Goal: Transaction & Acquisition: Purchase product/service

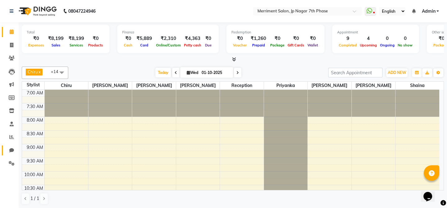
click at [14, 149] on span at bounding box center [11, 150] width 11 height 7
select select "100"
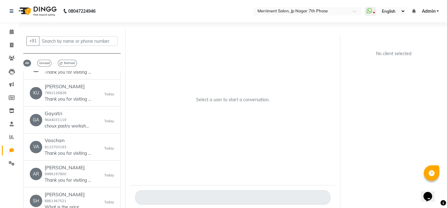
scroll to position [56, 0]
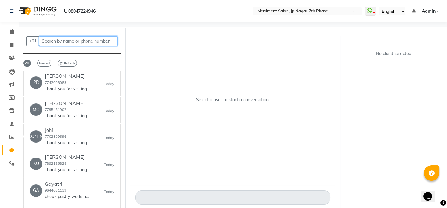
click at [72, 40] on input "text" at bounding box center [78, 41] width 78 height 10
paste input "8792431787"
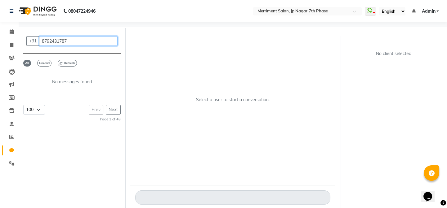
scroll to position [0, 0]
type input "8792431787"
click at [9, 137] on icon at bounding box center [11, 137] width 5 height 5
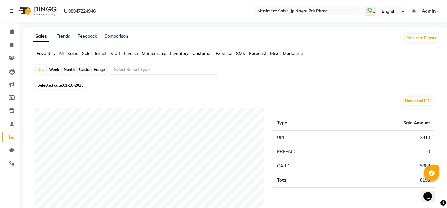
click at [71, 70] on div "Month" at bounding box center [69, 69] width 14 height 9
select select "10"
select select "2025"
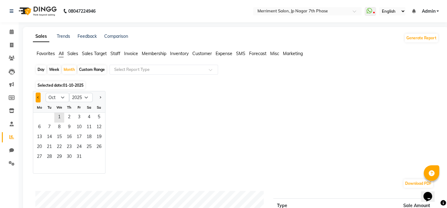
click at [38, 96] on span "Previous month" at bounding box center [38, 97] width 2 height 2
select select "9"
click at [41, 118] on span "1" at bounding box center [39, 118] width 10 height 10
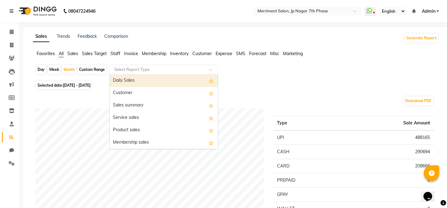
click at [173, 74] on ng-select "Select Report Type Daily Sales Customer Sales summary Service sales Product sal…" at bounding box center [164, 70] width 109 height 10
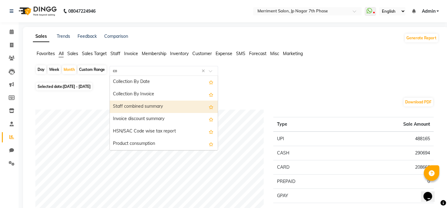
type input "com"
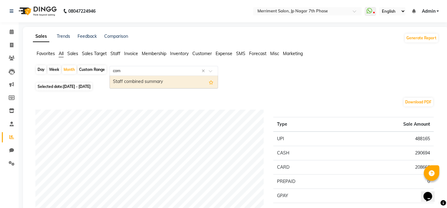
click at [163, 82] on div "Staff combined summary" at bounding box center [164, 82] width 108 height 12
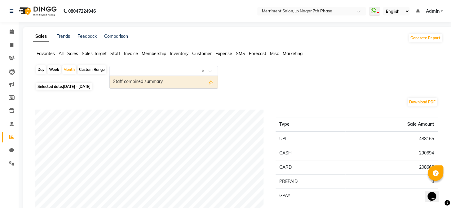
select select "full_report"
select select "csv"
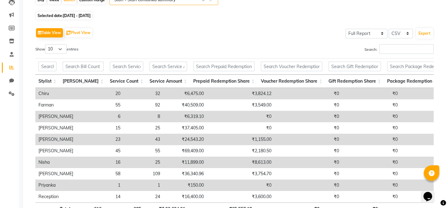
scroll to position [56, 0]
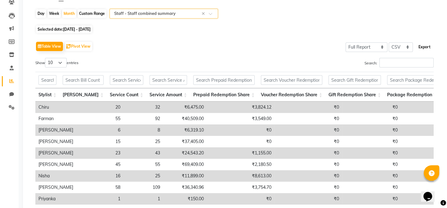
click at [425, 48] on button "Export" at bounding box center [424, 47] width 17 height 11
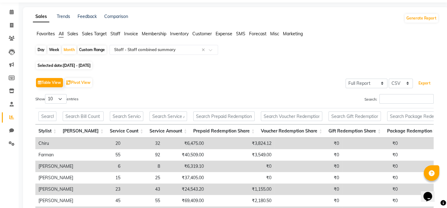
scroll to position [0, 0]
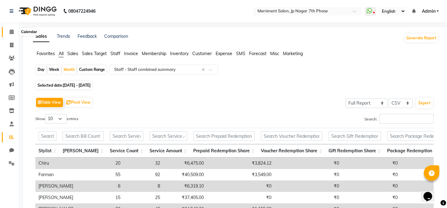
click at [12, 29] on icon at bounding box center [12, 31] width 4 height 5
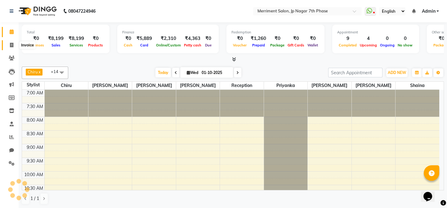
click at [11, 43] on icon at bounding box center [11, 45] width 3 height 5
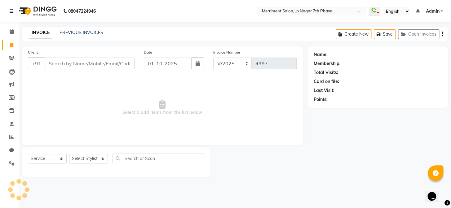
select select "package"
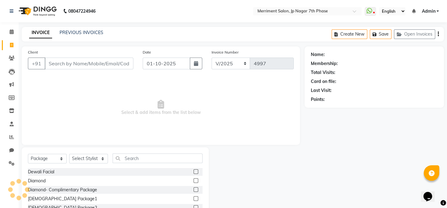
click at [84, 64] on input "Client" at bounding box center [89, 64] width 89 height 12
type input "9731306210"
click at [113, 67] on button "Add Client" at bounding box center [117, 64] width 32 height 12
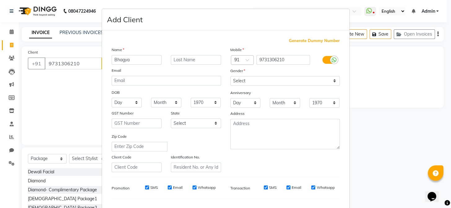
type input "Bhagya"
click at [303, 83] on select "Select Male Female Other Prefer Not To Say" at bounding box center [286, 81] width 110 height 10
select select "female"
click at [231, 76] on select "Select Male Female Other Prefer Not To Say" at bounding box center [286, 81] width 110 height 10
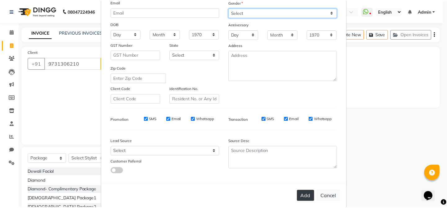
scroll to position [80, 0]
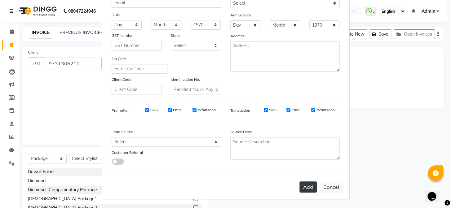
click at [309, 187] on button "Add" at bounding box center [308, 187] width 17 height 11
select select
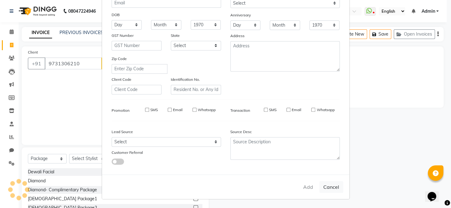
select select
checkbox input "false"
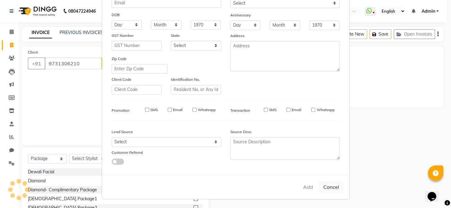
checkbox input "false"
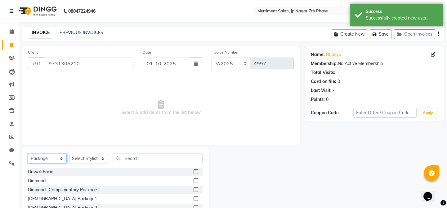
click at [59, 159] on select "Select Service Product Membership Package Voucher Prepaid Gift Card" at bounding box center [47, 159] width 39 height 10
select select "service"
click at [28, 154] on select "Select Service Product Membership Package Voucher Prepaid Gift Card" at bounding box center [47, 159] width 39 height 10
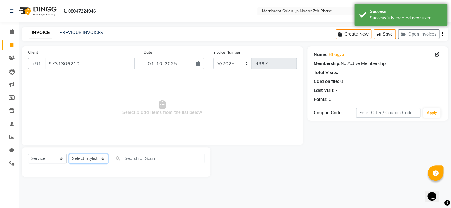
click at [88, 155] on select "Select Stylist Chiru [PERSON_NAME] [PERSON_NAME] Nirmal [PERSON_NAME] Priyanka …" at bounding box center [88, 159] width 39 height 10
select select "93014"
click at [69, 154] on select "Select Stylist Chiru [PERSON_NAME] [PERSON_NAME] Nirmal [PERSON_NAME] Priyanka …" at bounding box center [88, 159] width 39 height 10
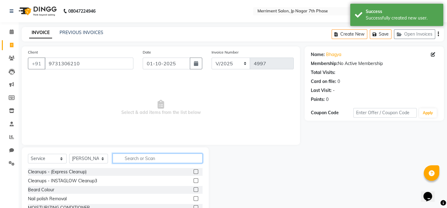
click at [150, 159] on input "text" at bounding box center [158, 159] width 90 height 10
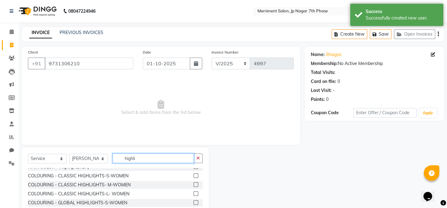
scroll to position [10, 0]
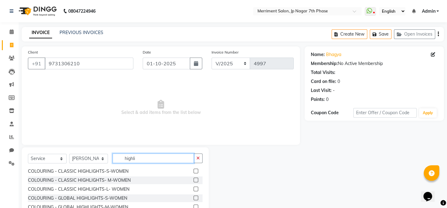
type input "highli"
click at [194, 179] on label at bounding box center [196, 180] width 5 height 5
click at [194, 179] on input "checkbox" at bounding box center [196, 181] width 4 height 4
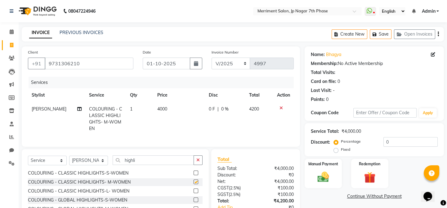
checkbox input "false"
click at [158, 107] on span "4000" at bounding box center [162, 109] width 10 height 6
select select "93014"
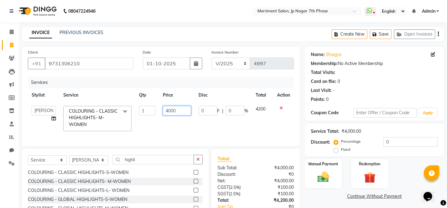
drag, startPoint x: 180, startPoint y: 110, endPoint x: 84, endPoint y: 116, distance: 96.1
click at [114, 114] on tr "Chiru Monish Shafeek Nalina Nirmal Mandal Pramodini Priyanka Reception Sakib Sa…" at bounding box center [161, 118] width 266 height 33
type input "8400"
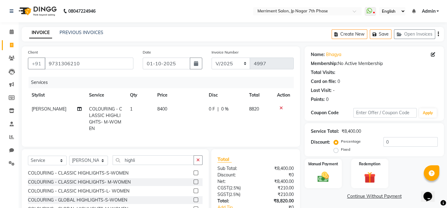
click at [324, 196] on link "Continue Without Payment" at bounding box center [374, 197] width 137 height 7
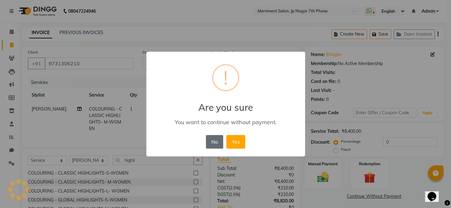
click at [220, 143] on button "No" at bounding box center [214, 142] width 17 height 14
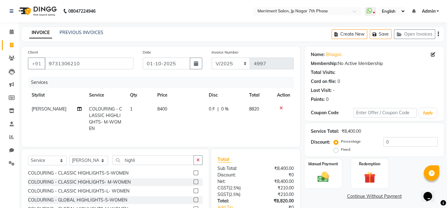
scroll to position [46, 0]
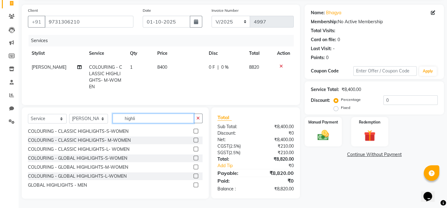
drag, startPoint x: 120, startPoint y: 117, endPoint x: 61, endPoint y: 105, distance: 61.2
click at [105, 117] on div "Select Service Product Membership Package Voucher Prepaid Gift Card Select Styl…" at bounding box center [115, 121] width 175 height 15
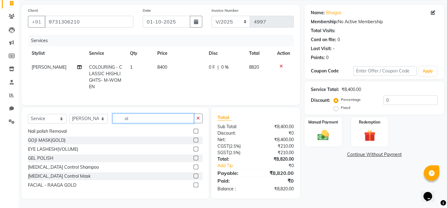
scroll to position [1, 0]
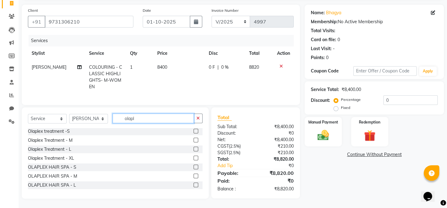
type input "olapl"
click at [194, 186] on label at bounding box center [196, 185] width 5 height 5
click at [194, 186] on input "checkbox" at bounding box center [196, 186] width 4 height 4
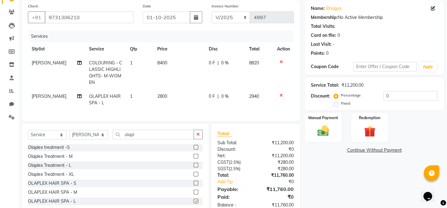
checkbox input "false"
click at [158, 97] on span "2800" at bounding box center [162, 97] width 10 height 6
select select "93014"
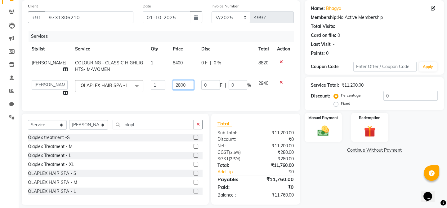
drag, startPoint x: 185, startPoint y: 87, endPoint x: 29, endPoint y: 79, distance: 155.9
click at [140, 85] on tr "Chiru Monish Shafeek Nalina Nirmal Mandal Pramodini Priyanka Reception Sakib Sa…" at bounding box center [161, 89] width 266 height 24
type input "3000"
drag, startPoint x: 359, startPoint y: 177, endPoint x: 320, endPoint y: 182, distance: 39.4
click at [360, 177] on div "Name: Bhagya Membership: No Active Membership Total Visits: Card on file: 0 Las…" at bounding box center [377, 102] width 144 height 205
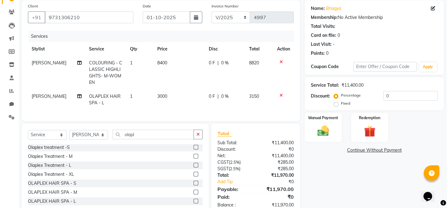
scroll to position [67, 0]
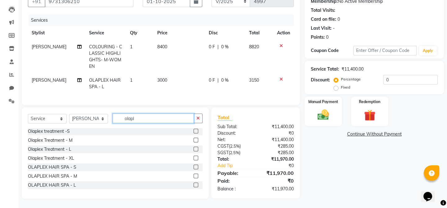
drag, startPoint x: 151, startPoint y: 118, endPoint x: 76, endPoint y: 124, distance: 75.4
click at [77, 124] on div "Select Service Product Membership Package Voucher Prepaid Gift Card Select Styl…" at bounding box center [115, 121] width 175 height 15
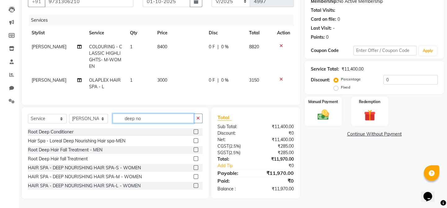
scroll to position [66, 0]
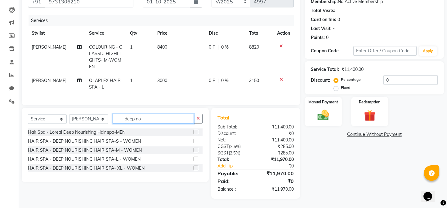
type input "deep no"
click at [196, 158] on label at bounding box center [196, 159] width 5 height 5
click at [196, 158] on input "checkbox" at bounding box center [196, 160] width 4 height 4
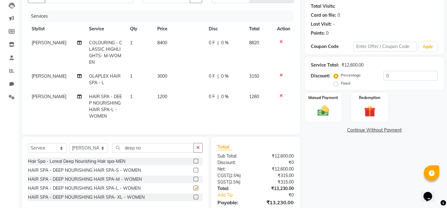
checkbox input "false"
click at [159, 96] on span "1200" at bounding box center [162, 97] width 10 height 6
select select "93014"
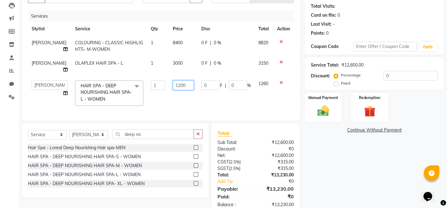
drag, startPoint x: 186, startPoint y: 87, endPoint x: 113, endPoint y: 79, distance: 73.4
click at [132, 81] on tr "Chiru Monish Shafeek Nalina Nirmal Mandal Pramodini Priyanka Reception Sakib Sa…" at bounding box center [161, 93] width 266 height 33
type input "1000"
click at [342, 177] on div "Name: Bhagya Membership: No Active Membership Total Visits: Card on file: 0 Las…" at bounding box center [377, 97] width 144 height 235
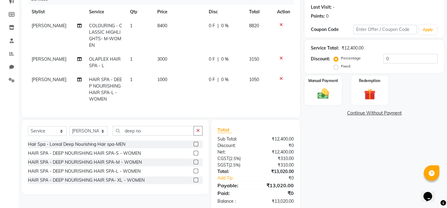
scroll to position [100, 0]
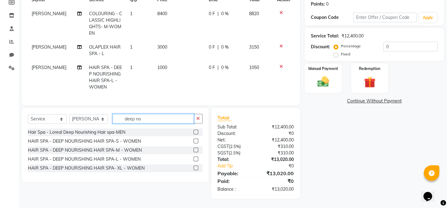
drag, startPoint x: 143, startPoint y: 120, endPoint x: 13, endPoint y: 127, distance: 130.5
click at [102, 124] on div "Select Service Product Membership Package Voucher Prepaid Gift Card Select Styl…" at bounding box center [115, 121] width 175 height 15
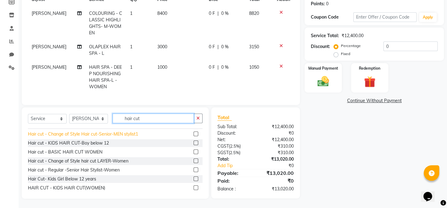
scroll to position [56, 0]
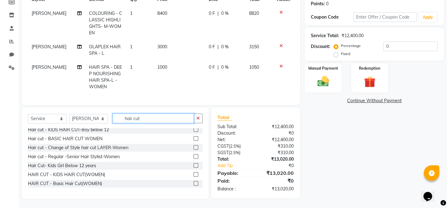
type input "hair cut"
click at [194, 147] on label at bounding box center [196, 148] width 5 height 5
click at [194, 147] on input "checkbox" at bounding box center [196, 148] width 4 height 4
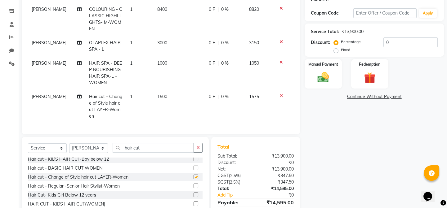
checkbox input "false"
click at [160, 97] on span "1500" at bounding box center [162, 97] width 10 height 6
select select "93014"
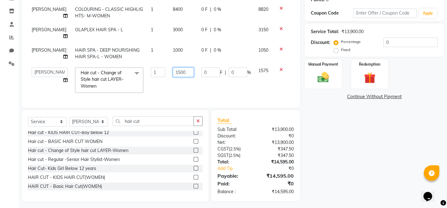
drag, startPoint x: 182, startPoint y: 68, endPoint x: 104, endPoint y: 69, distance: 78.5
click at [104, 69] on tr "Chiru Monish Shafeek Nalina Nirmal Mandal Pramodini Priyanka Reception Sakib Sa…" at bounding box center [161, 80] width 266 height 33
type input "2000"
click at [368, 145] on div "Name: Bhagya Membership: No Active Membership Total Visits: Card on file: 0 Las…" at bounding box center [377, 74] width 144 height 255
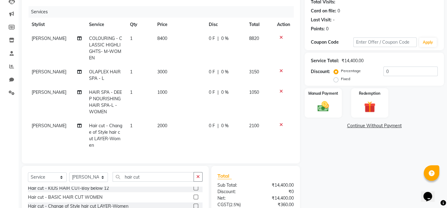
scroll to position [127, 0]
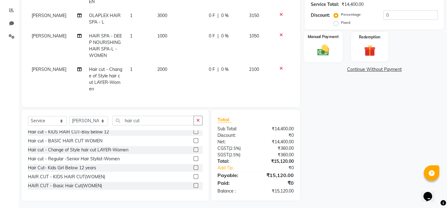
click at [330, 47] on img at bounding box center [323, 50] width 19 height 14
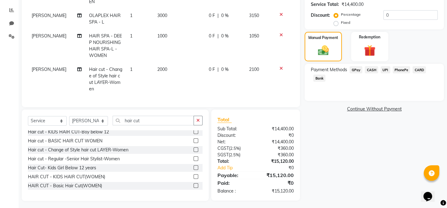
click at [382, 70] on span "UPI" at bounding box center [386, 69] width 10 height 7
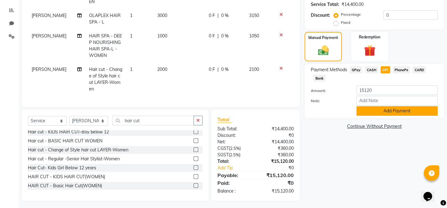
click at [392, 111] on button "Add Payment" at bounding box center [396, 111] width 81 height 10
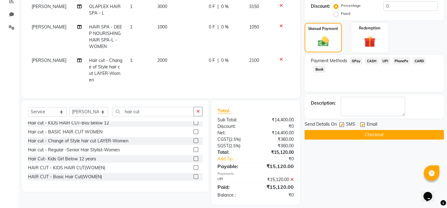
scroll to position [140, 0]
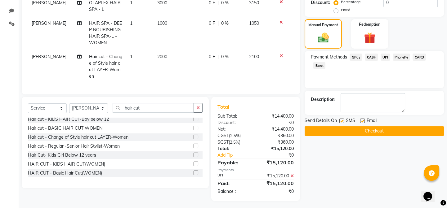
click at [378, 130] on button "Checkout" at bounding box center [374, 132] width 139 height 10
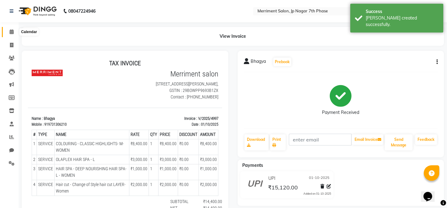
click at [13, 31] on icon at bounding box center [12, 31] width 4 height 5
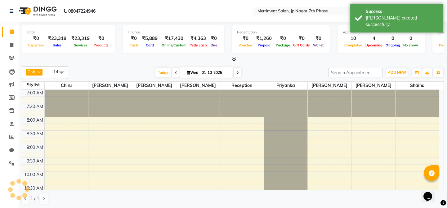
scroll to position [299, 0]
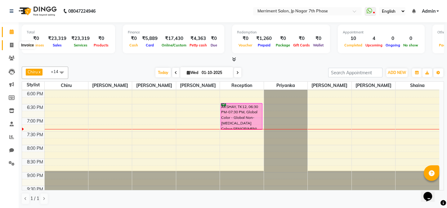
click at [13, 43] on icon at bounding box center [11, 45] width 3 height 5
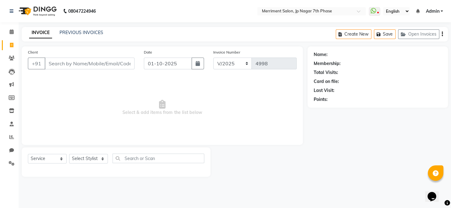
drag, startPoint x: 75, startPoint y: 63, endPoint x: 77, endPoint y: 61, distance: 3.7
click at [76, 62] on input "Client" at bounding box center [90, 64] width 90 height 12
select select "package"
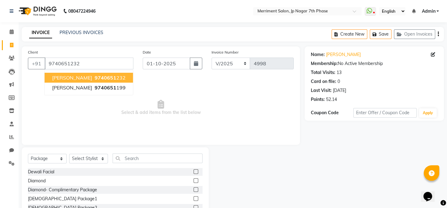
click at [95, 78] on span "9740651" at bounding box center [106, 78] width 22 height 6
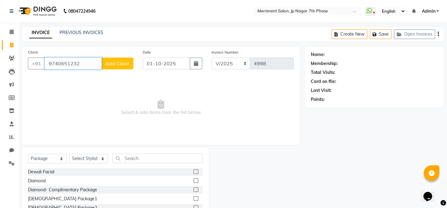
drag, startPoint x: 84, startPoint y: 65, endPoint x: 2, endPoint y: 58, distance: 82.8
click at [1, 58] on app-home "08047224946 Select Location × Merriment Salon, Jp Nagar 7th Phase WhatsApp Stat…" at bounding box center [223, 124] width 447 height 249
click at [87, 66] on input "9740651232" at bounding box center [73, 64] width 57 height 12
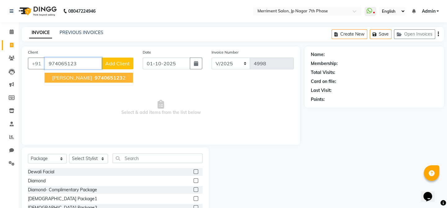
click at [96, 77] on span "974065123" at bounding box center [109, 78] width 28 height 6
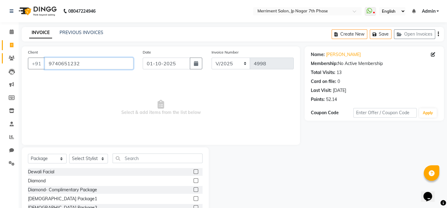
drag, startPoint x: 90, startPoint y: 65, endPoint x: 9, endPoint y: 62, distance: 80.7
click at [16, 61] on app-home "08047224946 Select Location × Merriment Salon, Jp Nagar 7th Phase WhatsApp Stat…" at bounding box center [223, 124] width 447 height 249
paste input "7090240008"
type input "7090240008"
drag, startPoint x: 97, startPoint y: 64, endPoint x: 26, endPoint y: 64, distance: 70.7
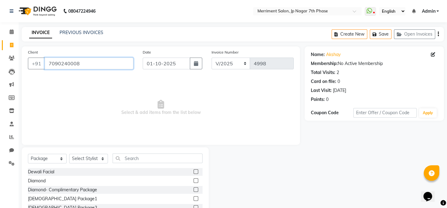
click at [47, 64] on input "7090240008" at bounding box center [89, 64] width 89 height 12
click at [97, 29] on div "PREVIOUS INVOICES" at bounding box center [82, 32] width 44 height 7
click at [98, 34] on link "PREVIOUS INVOICES" at bounding box center [82, 33] width 44 height 6
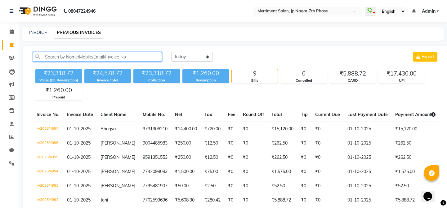
click at [120, 59] on input "text" at bounding box center [97, 57] width 129 height 10
paste input "7090240008"
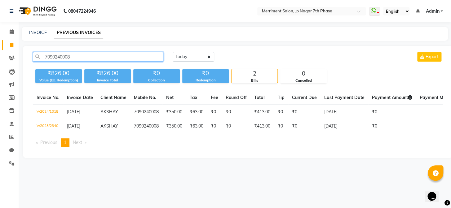
drag, startPoint x: 79, startPoint y: 56, endPoint x: 0, endPoint y: 59, distance: 79.2
click at [0, 59] on app-home "08047224946 Select Location × Merriment Salon, Jp Nagar 7th Phase WhatsApp Stat…" at bounding box center [225, 84] width 451 height 168
paste input "text"
type input "7"
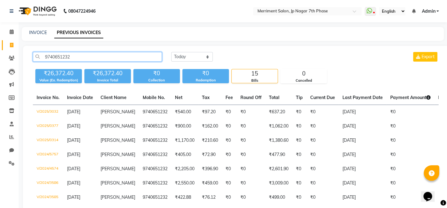
drag, startPoint x: 84, startPoint y: 58, endPoint x: 40, endPoint y: 56, distance: 43.8
click at [40, 56] on input "9740651232" at bounding box center [97, 57] width 129 height 10
type input "9740651232"
click at [38, 32] on link "INVOICE" at bounding box center [38, 33] width 18 height 6
select select "service"
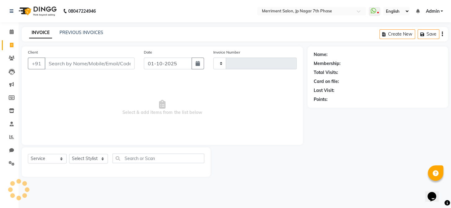
type input "4998"
select select "4110"
click at [74, 65] on input "Client" at bounding box center [90, 64] width 90 height 12
select select "package"
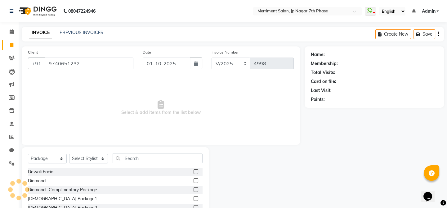
type input "9740651232"
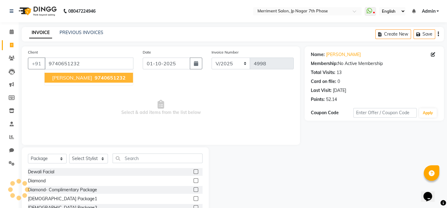
click at [68, 79] on span "[PERSON_NAME]" at bounding box center [72, 78] width 40 height 6
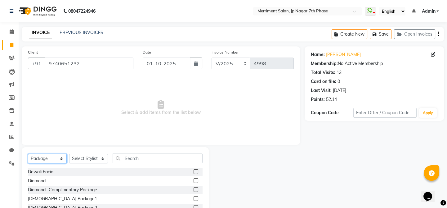
click at [47, 159] on select "Select Service Product Membership Package Voucher Prepaid Gift Card" at bounding box center [47, 159] width 39 height 10
select select "service"
click at [28, 154] on select "Select Service Product Membership Package Voucher Prepaid Gift Card" at bounding box center [47, 159] width 39 height 10
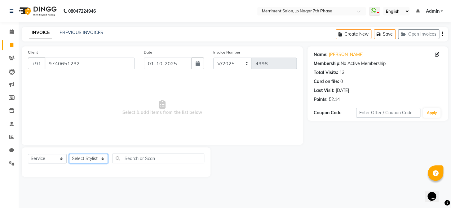
click at [88, 158] on select "Select Stylist Chiru [PERSON_NAME] [PERSON_NAME] Nirmal [PERSON_NAME] Priyanka …" at bounding box center [88, 159] width 39 height 10
select select "75887"
click at [69, 154] on select "Select Stylist Chiru [PERSON_NAME] [PERSON_NAME] Nirmal [PERSON_NAME] Priyanka …" at bounding box center [88, 159] width 39 height 10
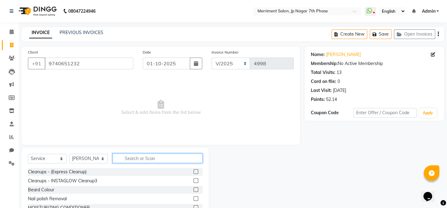
click at [142, 157] on input "text" at bounding box center [158, 159] width 90 height 10
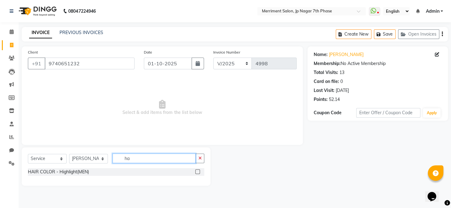
type input "h"
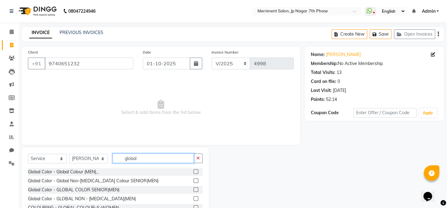
type input "global"
click at [194, 182] on label at bounding box center [196, 181] width 5 height 5
click at [194, 182] on input "checkbox" at bounding box center [196, 181] width 4 height 4
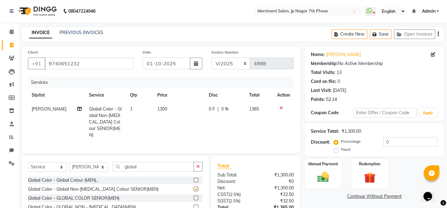
checkbox input "false"
click at [161, 107] on span "1300" at bounding box center [162, 109] width 10 height 6
select select "75887"
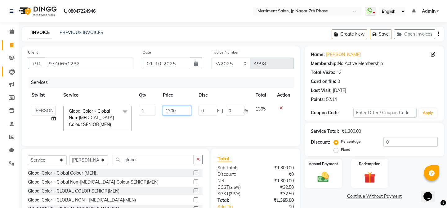
drag, startPoint x: 187, startPoint y: 111, endPoint x: 15, endPoint y: 69, distance: 177.2
click at [53, 87] on div "Services Stylist Service Qty Price Disc Total Action Chiru Monish Shafeek Nalin…" at bounding box center [161, 108] width 266 height 63
type input "1500"
click at [333, 198] on link "Continue Without Payment" at bounding box center [374, 197] width 137 height 7
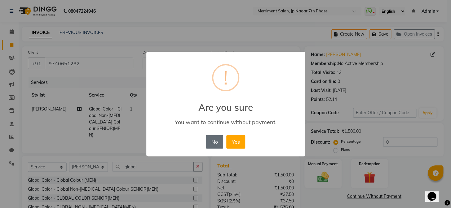
click at [213, 142] on button "No" at bounding box center [214, 142] width 17 height 14
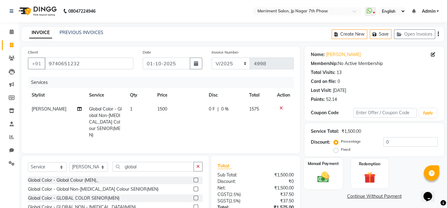
scroll to position [46, 0]
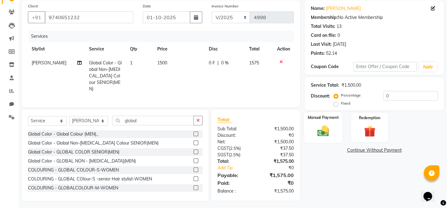
click at [326, 123] on div "Manual Payment" at bounding box center [323, 127] width 38 height 31
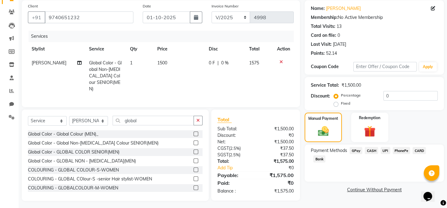
click at [382, 151] on span "UPI" at bounding box center [386, 150] width 10 height 7
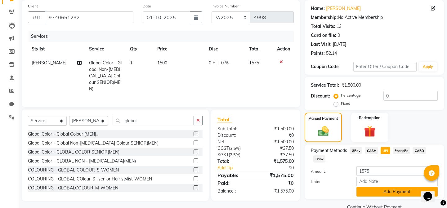
click at [375, 190] on button "Add Payment" at bounding box center [396, 192] width 81 height 10
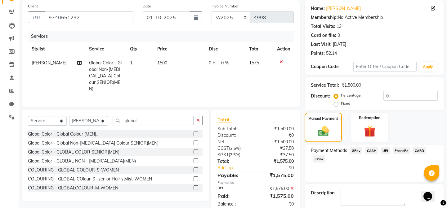
scroll to position [77, 0]
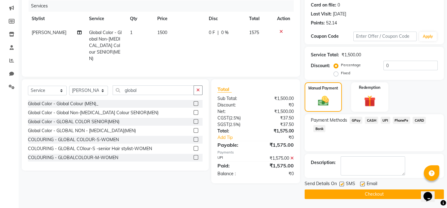
click at [363, 195] on button "Checkout" at bounding box center [374, 195] width 139 height 10
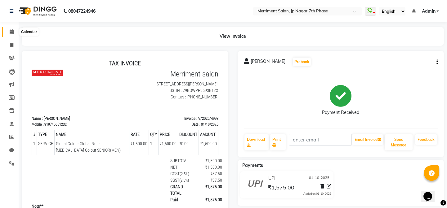
click at [12, 31] on icon at bounding box center [12, 31] width 4 height 5
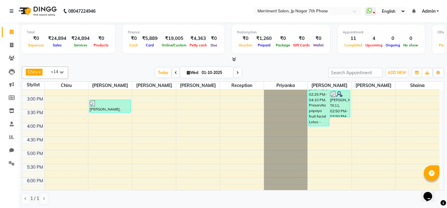
scroll to position [282, 0]
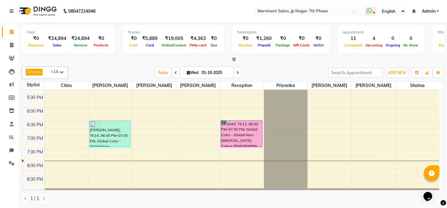
click at [78, 165] on div "7:00 AM 7:30 AM 8:00 AM 8:30 AM 9:00 AM 9:30 AM 10:00 AM 10:30 AM 11:00 AM 11:3…" at bounding box center [230, 12] width 417 height 409
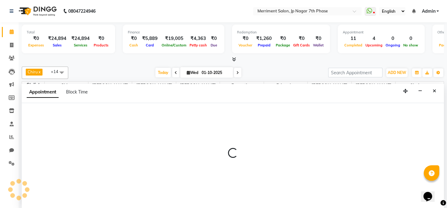
scroll to position [0, 0]
select select "53663"
select select "1200"
select select "tentative"
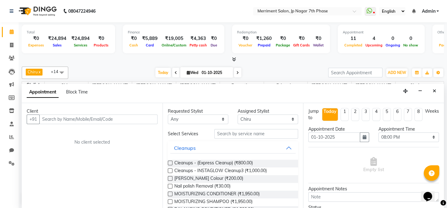
click at [73, 120] on input "text" at bounding box center [98, 120] width 118 height 10
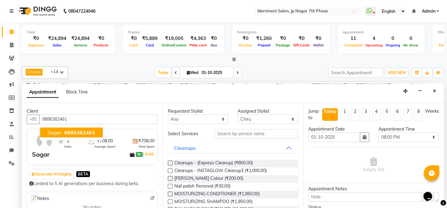
click at [75, 132] on span "9886382461" at bounding box center [79, 133] width 31 height 6
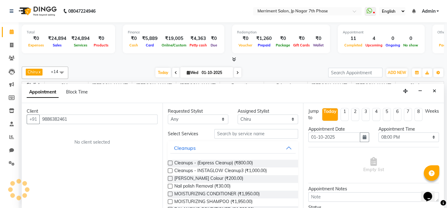
type input "9886382461"
click at [231, 132] on input "text" at bounding box center [256, 134] width 84 height 10
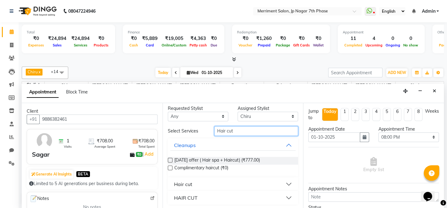
scroll to position [3, 0]
type input "Hair cut"
click at [282, 198] on button "HAIR CUT" at bounding box center [233, 197] width 126 height 11
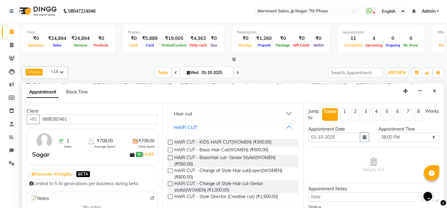
scroll to position [76, 0]
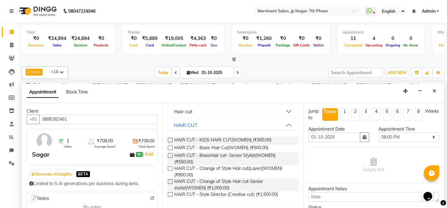
click at [286, 110] on button "Hair cut" at bounding box center [233, 111] width 126 height 11
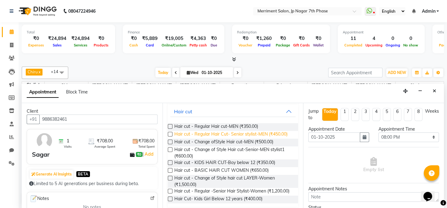
click at [249, 133] on span "Hair cut - Regular Hair Cut- Senior stylist-MEN (₹450.00)" at bounding box center [230, 135] width 113 height 8
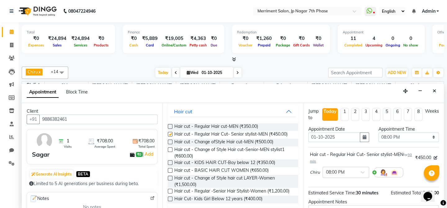
checkbox input "false"
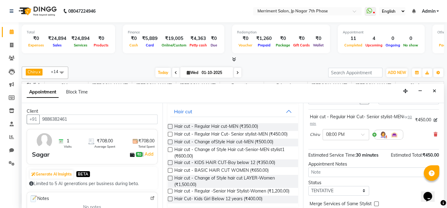
scroll to position [64, 0]
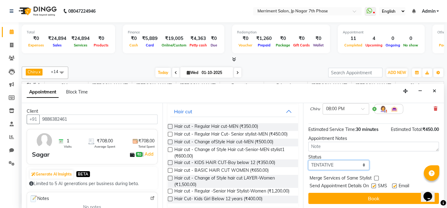
drag, startPoint x: 359, startPoint y: 166, endPoint x: 356, endPoint y: 167, distance: 3.6
click at [359, 166] on select "Select TENTATIVE CONFIRM CHECK-IN UPCOMING" at bounding box center [338, 166] width 61 height 10
select select "confirm booking"
click at [308, 161] on select "Select TENTATIVE CONFIRM CHECK-IN UPCOMING" at bounding box center [338, 166] width 61 height 10
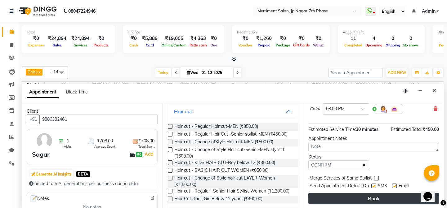
click at [353, 198] on button "Book" at bounding box center [373, 198] width 131 height 11
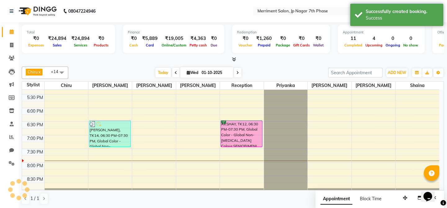
scroll to position [0, 0]
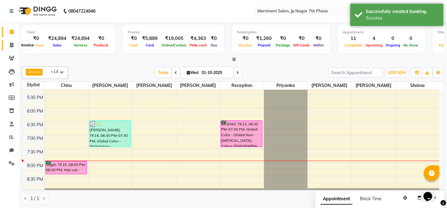
click at [11, 44] on icon at bounding box center [11, 45] width 3 height 5
select select "service"
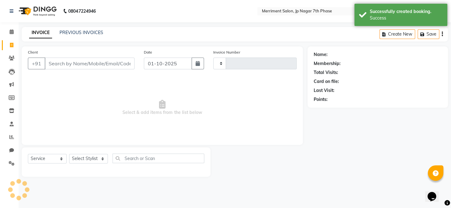
type input "4999"
select select "4110"
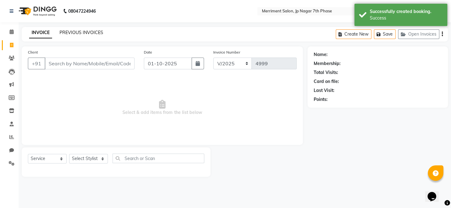
click at [83, 32] on link "PREVIOUS INVOICES" at bounding box center [82, 33] width 44 height 6
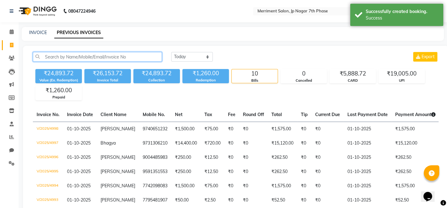
click at [86, 53] on input "text" at bounding box center [97, 57] width 129 height 10
paste input "9886382461"
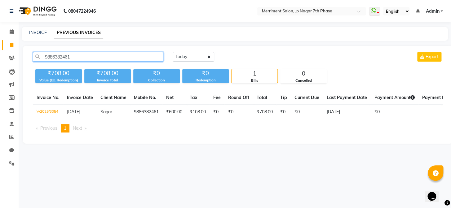
type input "9886382461"
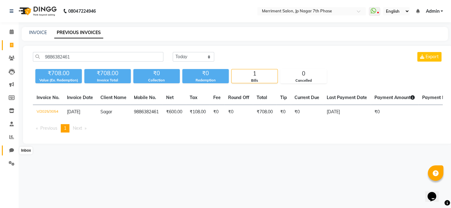
click at [12, 149] on icon at bounding box center [11, 150] width 5 height 5
select select "100"
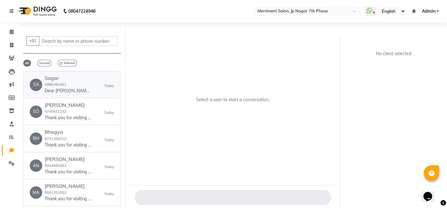
click at [101, 93] on div "SA Sagar 9886382461 Dear Sagar, We are delighted to confirm your appointment at…" at bounding box center [72, 84] width 84 height 19
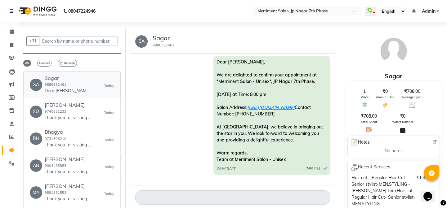
scroll to position [22, 0]
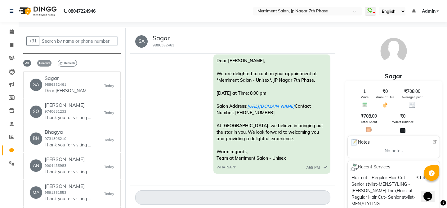
click at [43, 61] on span "Unread" at bounding box center [44, 63] width 14 height 7
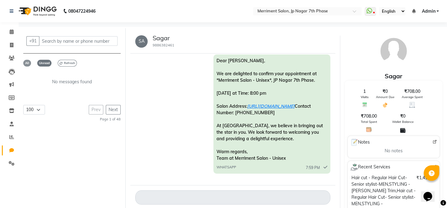
click at [25, 66] on span "All" at bounding box center [27, 63] width 8 height 7
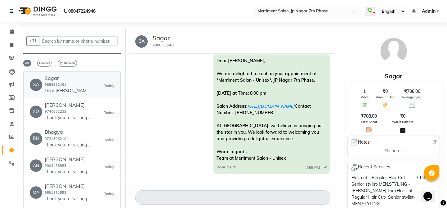
click at [71, 82] on div "Sagar 9886382461 Dear Sagar, We are delighted to confirm your appointment at *M…" at bounding box center [68, 84] width 47 height 19
click at [58, 101] on link "SO Sowmya 9740651232 Thank you for visiting Merriment salon! We hope you had a …" at bounding box center [71, 112] width 97 height 27
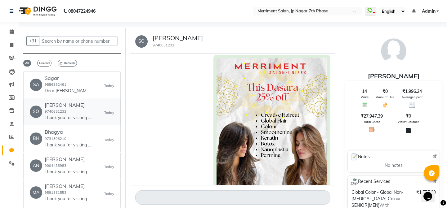
scroll to position [597, 0]
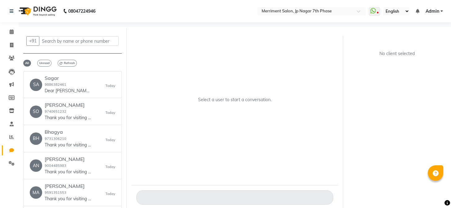
select select "100"
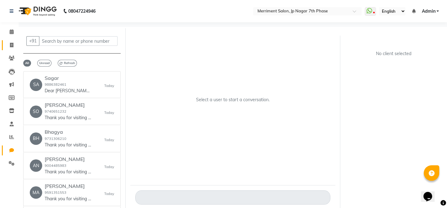
click at [11, 44] on icon at bounding box center [11, 45] width 3 height 5
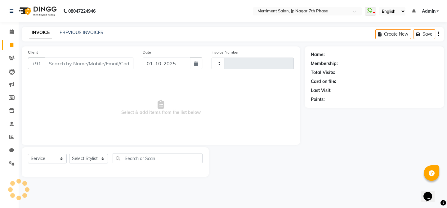
click at [11, 44] on icon at bounding box center [11, 45] width 3 height 5
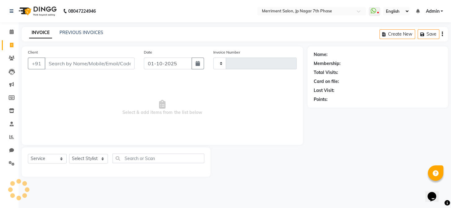
select select "service"
type input "4999"
select select "4110"
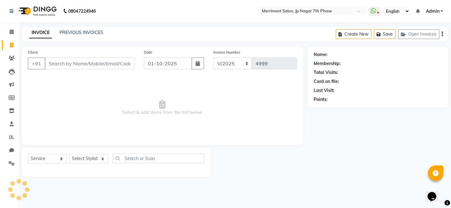
select select "package"
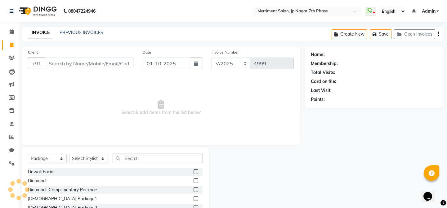
click at [74, 64] on input "Client" at bounding box center [89, 64] width 89 height 12
type input "9900644442"
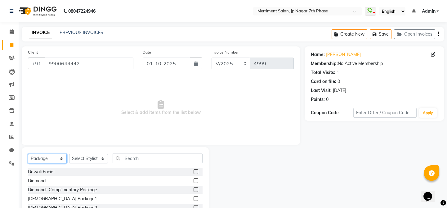
click at [40, 161] on select "Select Service Product Membership Package Voucher Prepaid Gift Card" at bounding box center [47, 159] width 39 height 10
select select "service"
click at [28, 154] on select "Select Service Product Membership Package Voucher Prepaid Gift Card" at bounding box center [47, 159] width 39 height 10
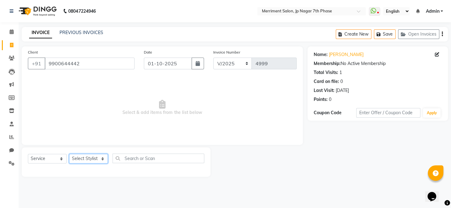
click at [101, 161] on select "Select Stylist Chiru [PERSON_NAME] [PERSON_NAME] Nirmal [PERSON_NAME] Priyanka …" at bounding box center [88, 159] width 39 height 10
select select "90977"
click at [69, 154] on select "Select Stylist Chiru [PERSON_NAME] [PERSON_NAME] Nirmal [PERSON_NAME] Priyanka …" at bounding box center [88, 159] width 39 height 10
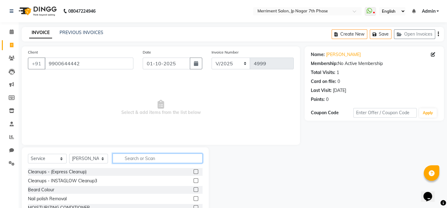
click at [135, 160] on input "text" at bounding box center [158, 159] width 90 height 10
type input "K"
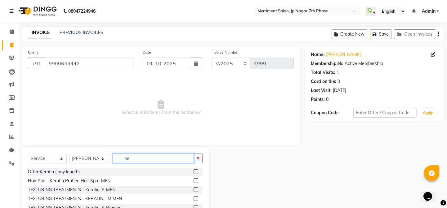
type input "k"
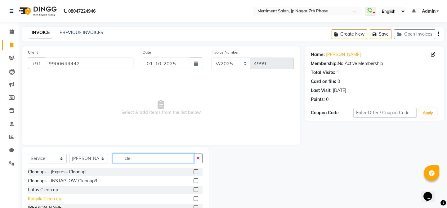
type input "cle"
click at [54, 200] on div "Kanpiki Clean up" at bounding box center [44, 199] width 33 height 7
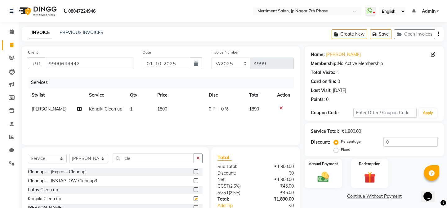
checkbox input "false"
drag, startPoint x: 139, startPoint y: 157, endPoint x: 14, endPoint y: 156, distance: 125.3
click at [14, 156] on app-home "08047224946 Select Location × [GEOGRAPHIC_DATA] 7th Phase WhatsApp Status ✕ Sta…" at bounding box center [223, 124] width 447 height 249
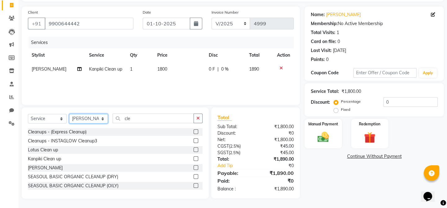
click at [77, 122] on select "Select Stylist Chiru [PERSON_NAME] [PERSON_NAME] Nirmal [PERSON_NAME] Priyanka …" at bounding box center [88, 119] width 39 height 10
select select "93014"
click at [69, 114] on select "Select Stylist Chiru [PERSON_NAME] [PERSON_NAME] Nirmal [PERSON_NAME] Priyanka …" at bounding box center [88, 119] width 39 height 10
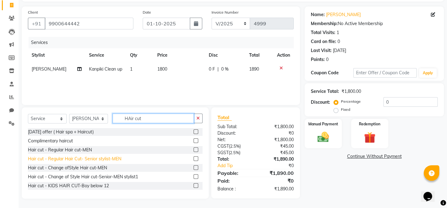
type input "HAir cut"
click at [82, 161] on div "Hair cut - Regular Hair Cut- Senior stylist-MEN" at bounding box center [74, 159] width 93 height 7
checkbox input "false"
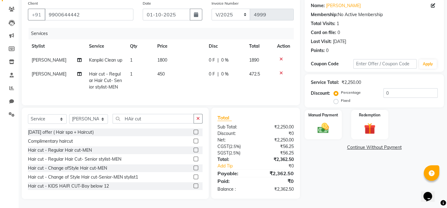
scroll to position [54, 0]
click at [334, 125] on div "Manual Payment" at bounding box center [323, 124] width 38 height 31
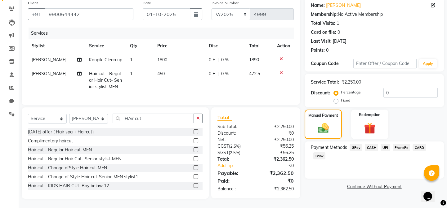
click at [371, 145] on span "CASH" at bounding box center [371, 147] width 13 height 7
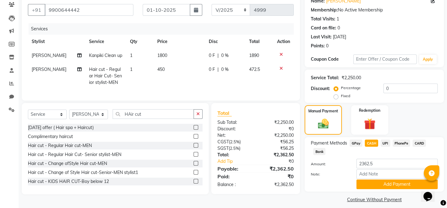
scroll to position [59, 0]
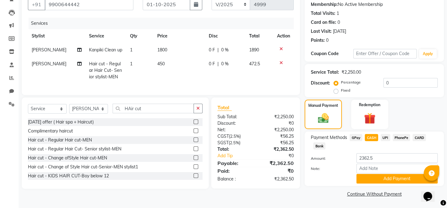
click at [384, 136] on span "UPI" at bounding box center [386, 137] width 10 height 7
click at [412, 181] on button "Add Payment" at bounding box center [396, 179] width 81 height 10
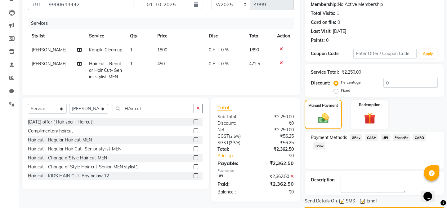
scroll to position [77, 0]
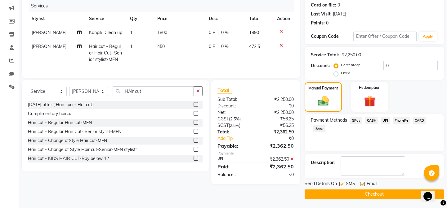
click at [359, 196] on button "Checkout" at bounding box center [374, 195] width 139 height 10
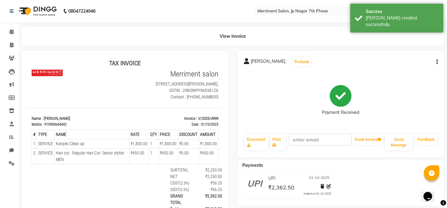
click at [35, 7] on img at bounding box center [37, 10] width 43 height 17
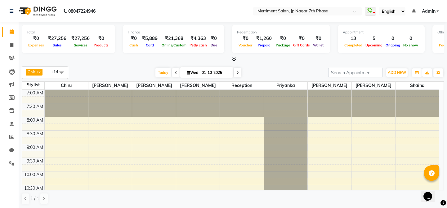
click at [31, 13] on img at bounding box center [37, 10] width 43 height 17
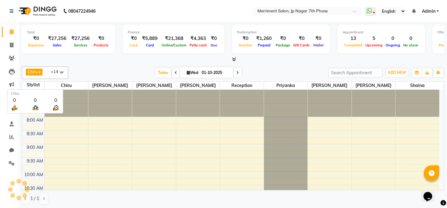
click at [74, 83] on span "Chiru" at bounding box center [66, 86] width 43 height 8
click at [71, 85] on span "Chiru" at bounding box center [66, 86] width 43 height 8
click at [71, 84] on span "Chiru" at bounding box center [66, 86] width 43 height 8
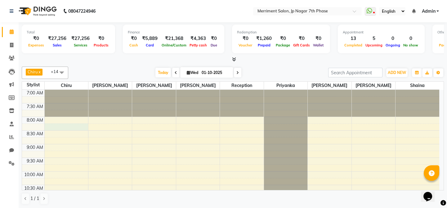
click at [88, 128] on td at bounding box center [241, 127] width 395 height 7
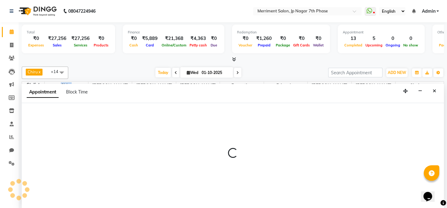
select select "53663"
select select "495"
select select "tentative"
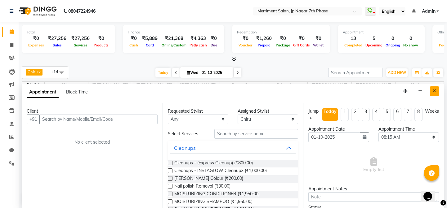
click at [436, 91] on icon "Close" at bounding box center [434, 91] width 3 height 4
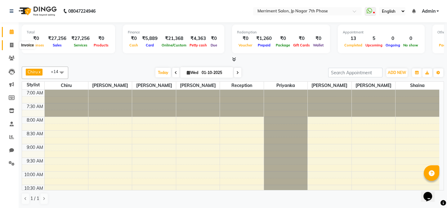
click at [13, 45] on icon at bounding box center [11, 45] width 3 height 5
select select "service"
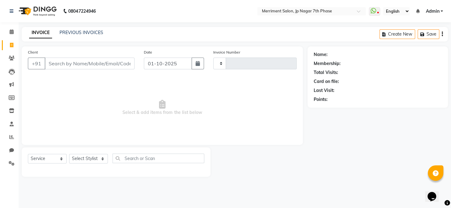
type input "5000"
select select "4110"
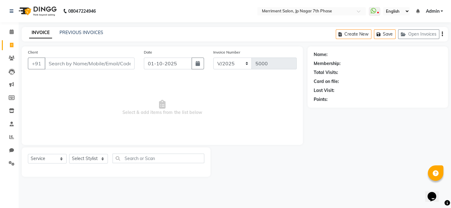
select select "package"
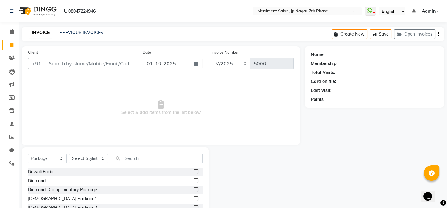
click at [94, 65] on input "Client" at bounding box center [89, 64] width 89 height 12
click at [57, 65] on input "Client" at bounding box center [89, 64] width 89 height 12
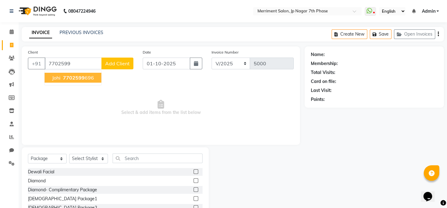
click at [77, 76] on span "7702599" at bounding box center [74, 78] width 22 height 6
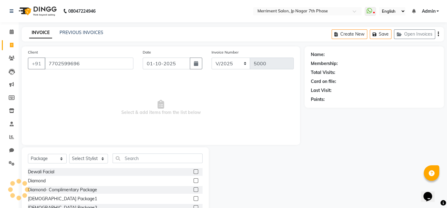
type input "7702599696"
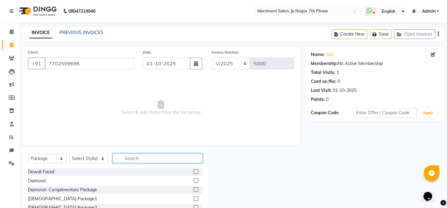
click at [134, 161] on input "text" at bounding box center [158, 159] width 90 height 10
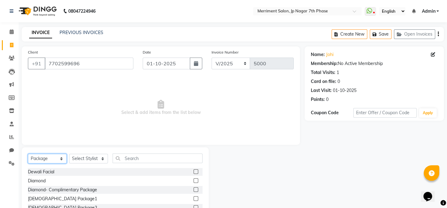
click at [59, 160] on select "Select Service Product Membership Package Voucher Prepaid Gift Card" at bounding box center [47, 159] width 39 height 10
select select "service"
click at [28, 154] on select "Select Service Product Membership Package Voucher Prepaid Gift Card" at bounding box center [47, 159] width 39 height 10
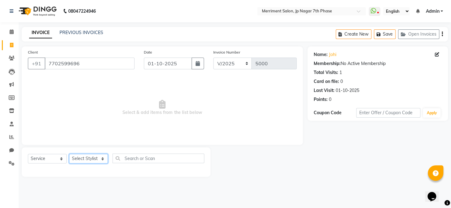
click at [100, 157] on select "Select Stylist Chiru [PERSON_NAME] [PERSON_NAME] Nirmal [PERSON_NAME] Priyanka …" at bounding box center [88, 159] width 39 height 10
select select "75887"
click at [69, 154] on select "Select Stylist Chiru [PERSON_NAME] [PERSON_NAME] Nirmal [PERSON_NAME] Priyanka …" at bounding box center [88, 159] width 39 height 10
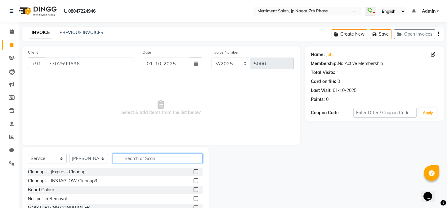
click at [118, 158] on input "text" at bounding box center [158, 159] width 90 height 10
type input "root"
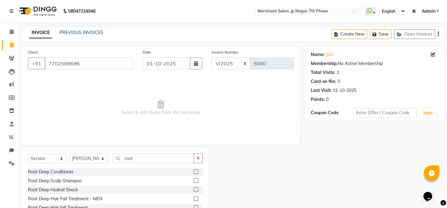
click at [194, 197] on div at bounding box center [196, 200] width 4 height 7
click at [194, 199] on label at bounding box center [196, 199] width 5 height 5
click at [194, 199] on input "checkbox" at bounding box center [196, 199] width 4 height 4
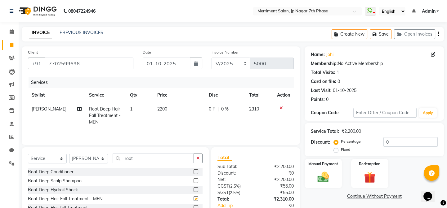
checkbox input "false"
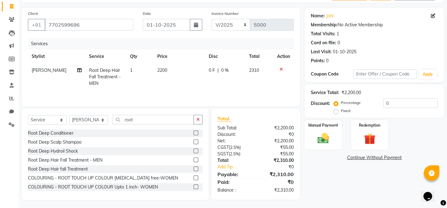
scroll to position [40, 0]
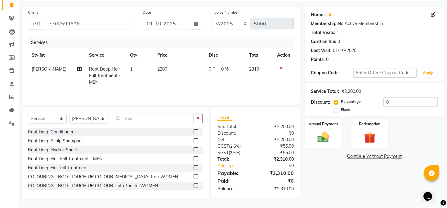
click at [194, 167] on label at bounding box center [196, 168] width 5 height 5
click at [194, 167] on input "checkbox" at bounding box center [196, 168] width 4 height 4
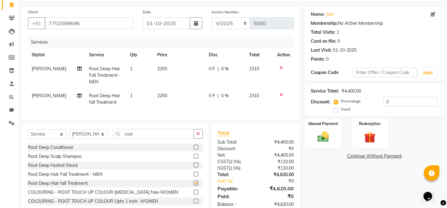
checkbox input "false"
click at [47, 99] on td "[PERSON_NAME]" at bounding box center [56, 99] width 57 height 20
select select "75887"
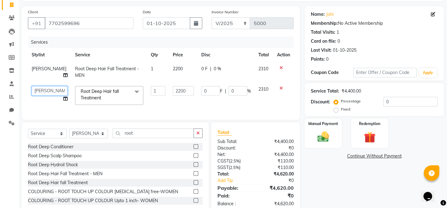
click at [47, 93] on select "Chiru Monish Shafeek Nalina Nirmal Mandal Pramodini Priyanka Reception Sakib Sa…" at bounding box center [50, 91] width 36 height 10
select select "72476"
click at [173, 94] on input "2200" at bounding box center [183, 91] width 21 height 10
click at [178, 91] on input "2200" at bounding box center [183, 91] width 21 height 10
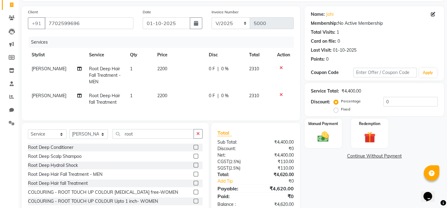
click at [173, 93] on td "2200" at bounding box center [180, 99] width 52 height 20
select select "72476"
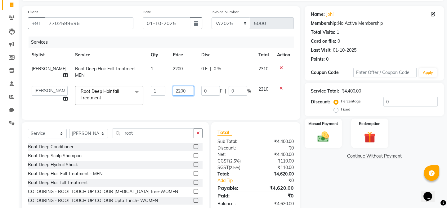
click at [177, 91] on input "2200" at bounding box center [183, 91] width 21 height 10
type input "2"
type input "2100"
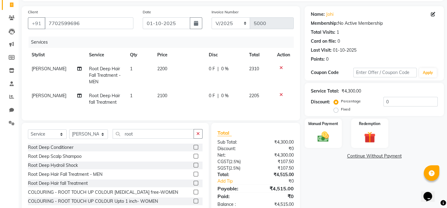
click at [167, 69] on td "2200" at bounding box center [180, 75] width 52 height 27
select select "75887"
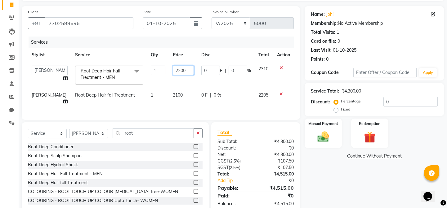
click at [177, 70] on input "2200" at bounding box center [183, 71] width 21 height 10
type input "2"
type input "2100"
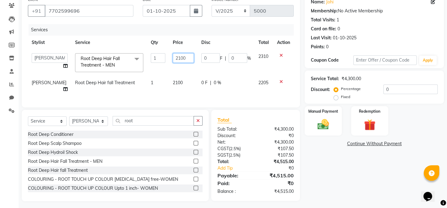
scroll to position [59, 0]
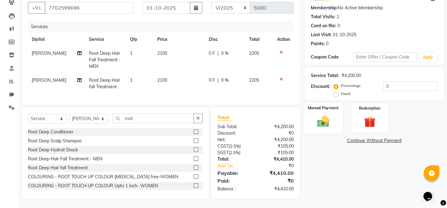
click at [323, 120] on img at bounding box center [323, 122] width 19 height 14
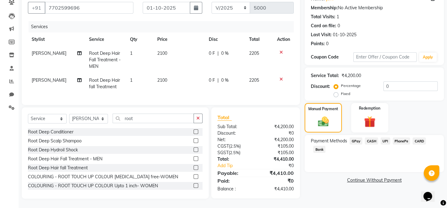
click at [419, 138] on span "CARD" at bounding box center [419, 141] width 13 height 7
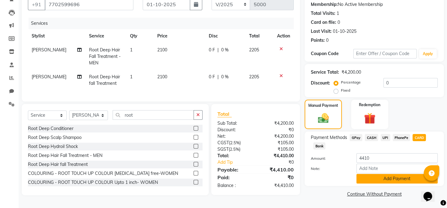
click at [403, 178] on button "Add Payment" at bounding box center [396, 179] width 81 height 10
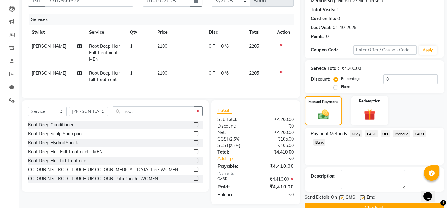
scroll to position [77, 0]
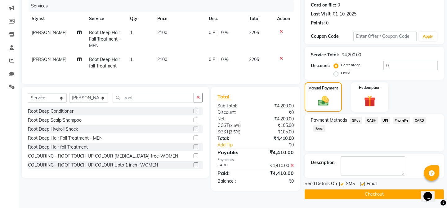
click at [388, 196] on button "Checkout" at bounding box center [374, 195] width 139 height 10
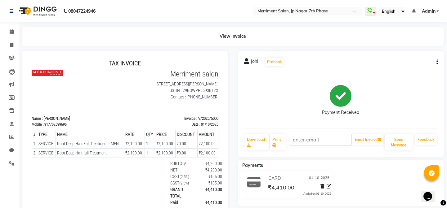
click at [43, 9] on img at bounding box center [37, 10] width 43 height 17
